Goal: Information Seeking & Learning: Learn about a topic

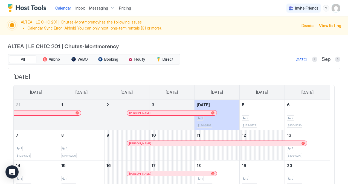
click at [61, 8] on span "Calendar" at bounding box center [63, 8] width 16 height 5
click at [121, 7] on span "Pricing" at bounding box center [125, 8] width 12 height 5
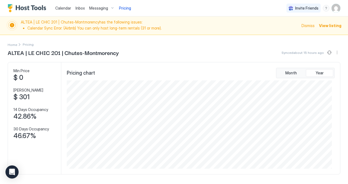
scroll to position [88, 265]
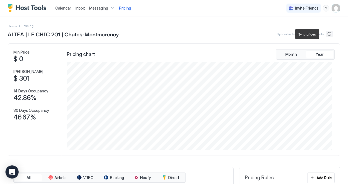
click at [326, 33] on button "Sync prices" at bounding box center [329, 34] width 7 height 7
click at [326, 32] on button "Sync prices" at bounding box center [329, 34] width 7 height 7
click at [60, 8] on span "Calendar" at bounding box center [63, 8] width 16 height 5
